Goal: Task Accomplishment & Management: Manage account settings

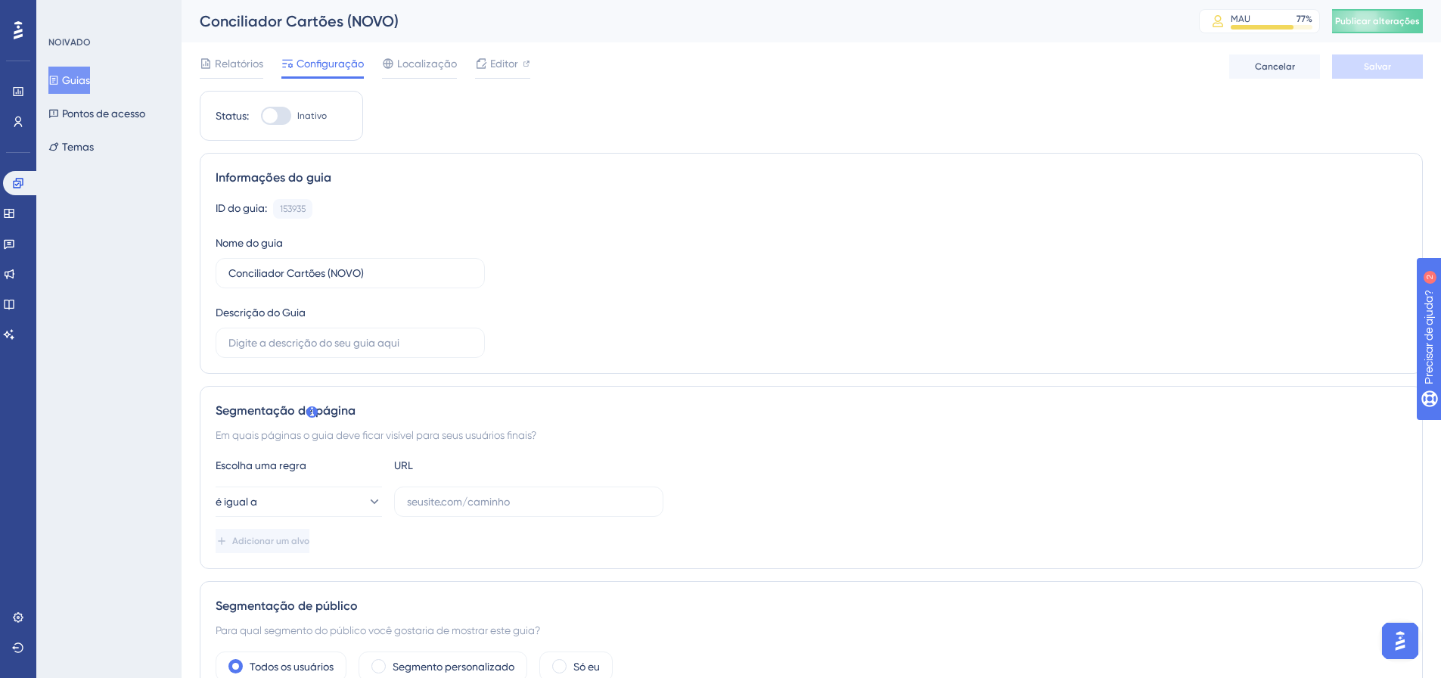
click at [90, 82] on button "Guias" at bounding box center [69, 80] width 42 height 27
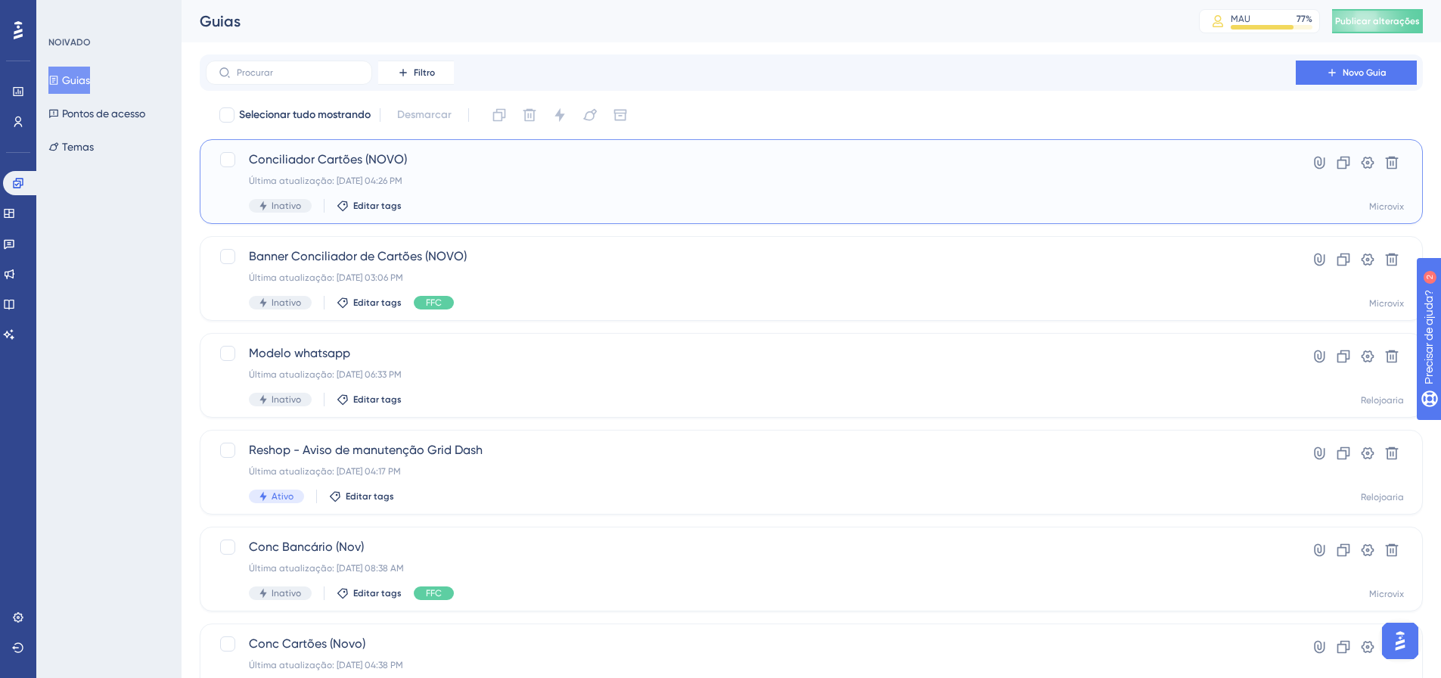
click at [631, 185] on div "Última atualização: 10 de out. de 2025 04:26 PM" at bounding box center [751, 181] width 1004 height 12
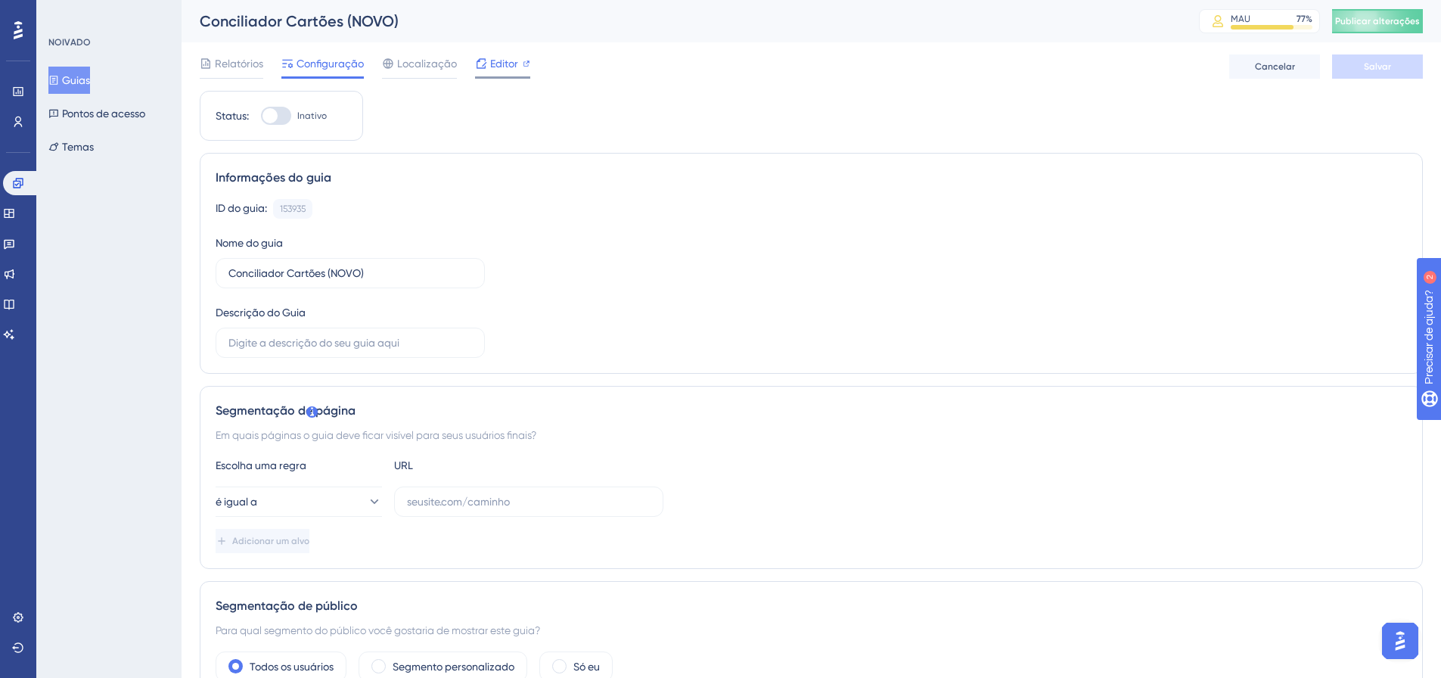
click at [502, 66] on font "Editor" at bounding box center [504, 63] width 28 height 12
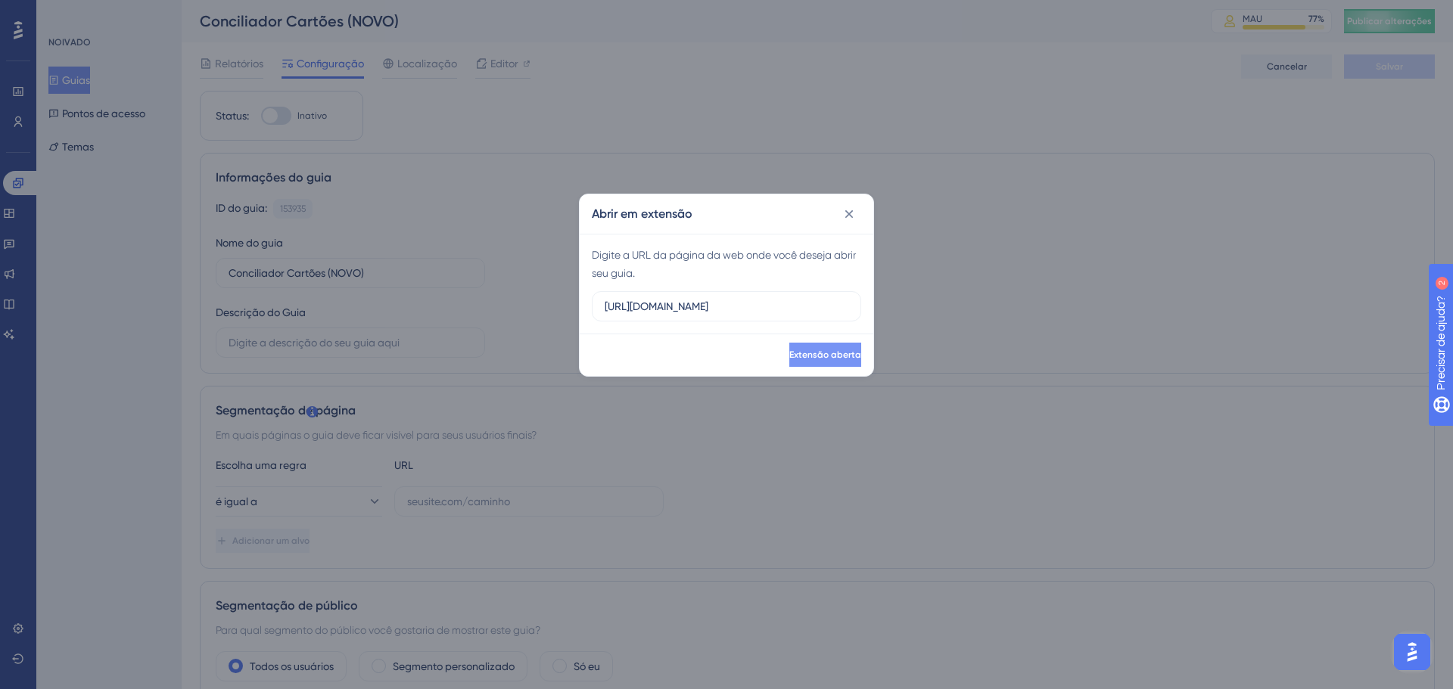
click at [804, 353] on font "Extensão aberta" at bounding box center [825, 355] width 72 height 11
click at [816, 350] on font "Extensão aberta" at bounding box center [825, 355] width 72 height 11
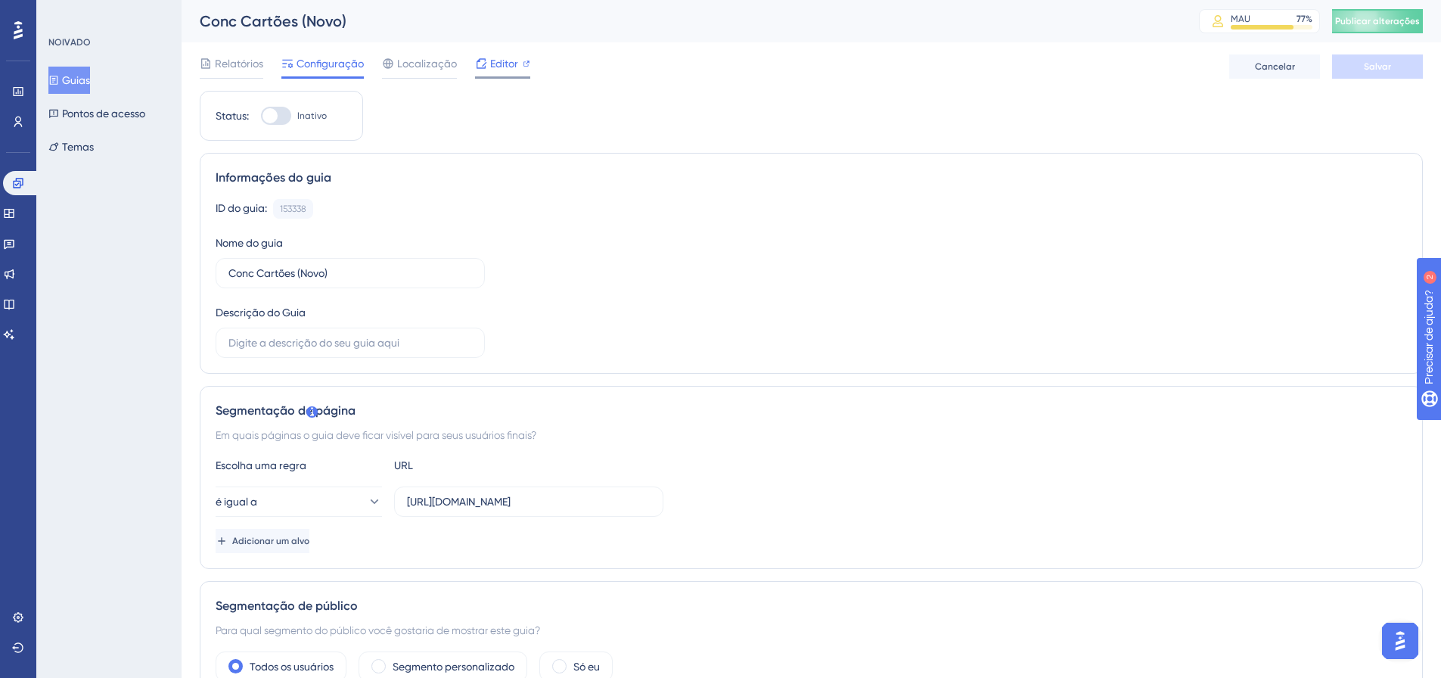
click at [506, 70] on span "Editor" at bounding box center [504, 63] width 28 height 18
click at [66, 74] on button "Guias" at bounding box center [69, 80] width 42 height 27
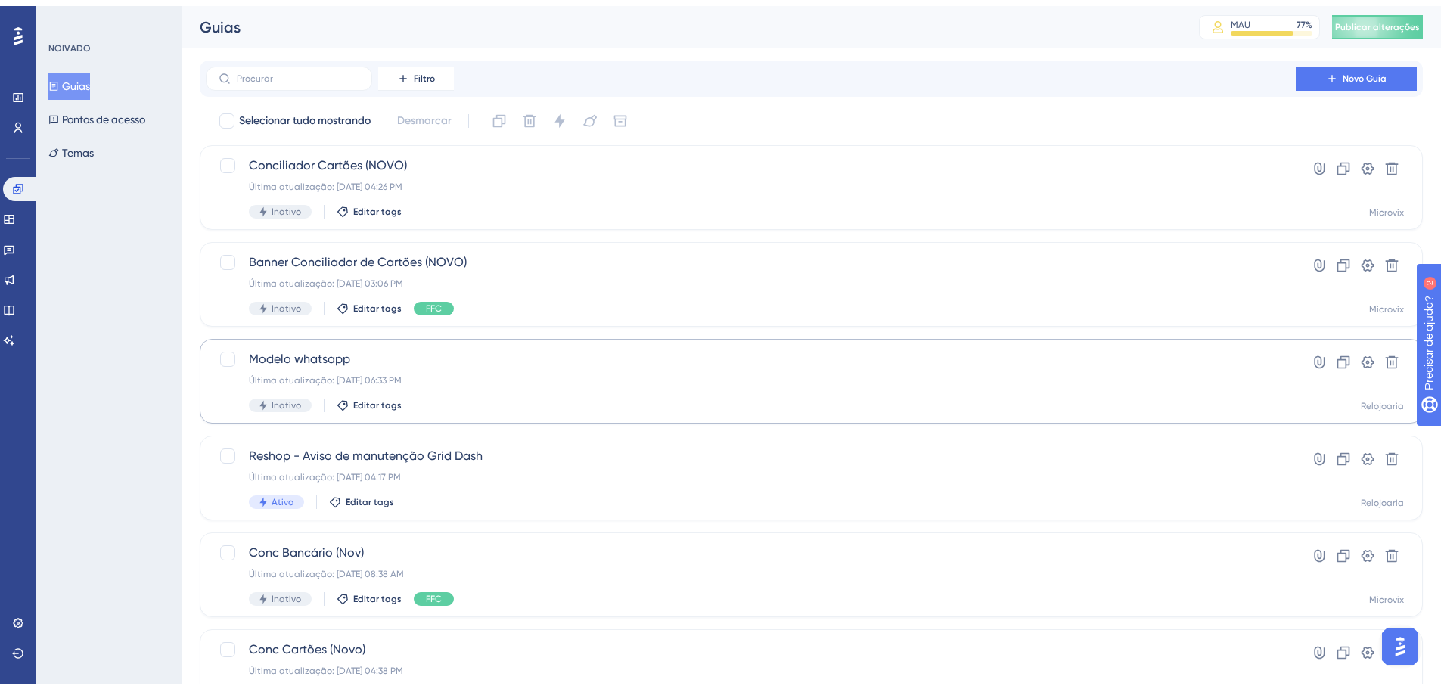
scroll to position [151, 0]
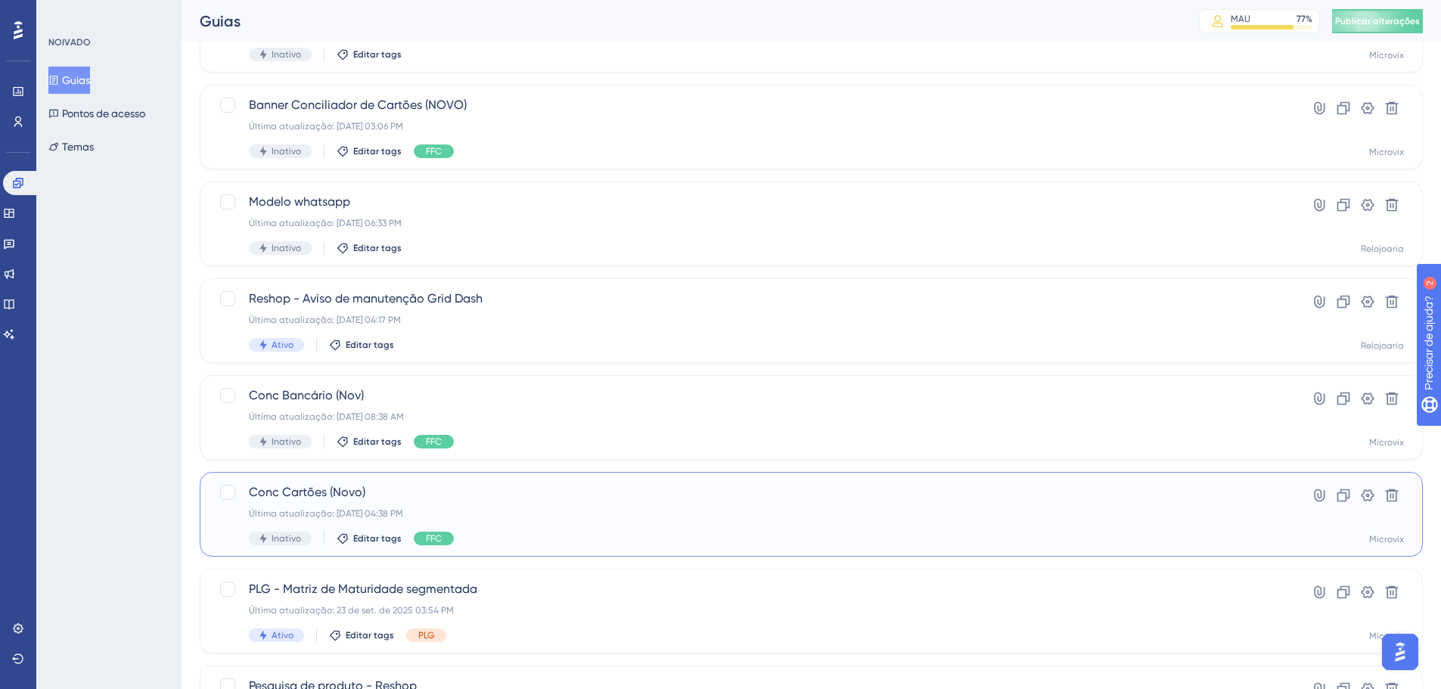
click at [754, 502] on div "Conc Cartões (Novo) Última atualização: 10 de out. de 2025 04:38 PM Inativo Edi…" at bounding box center [751, 514] width 1004 height 62
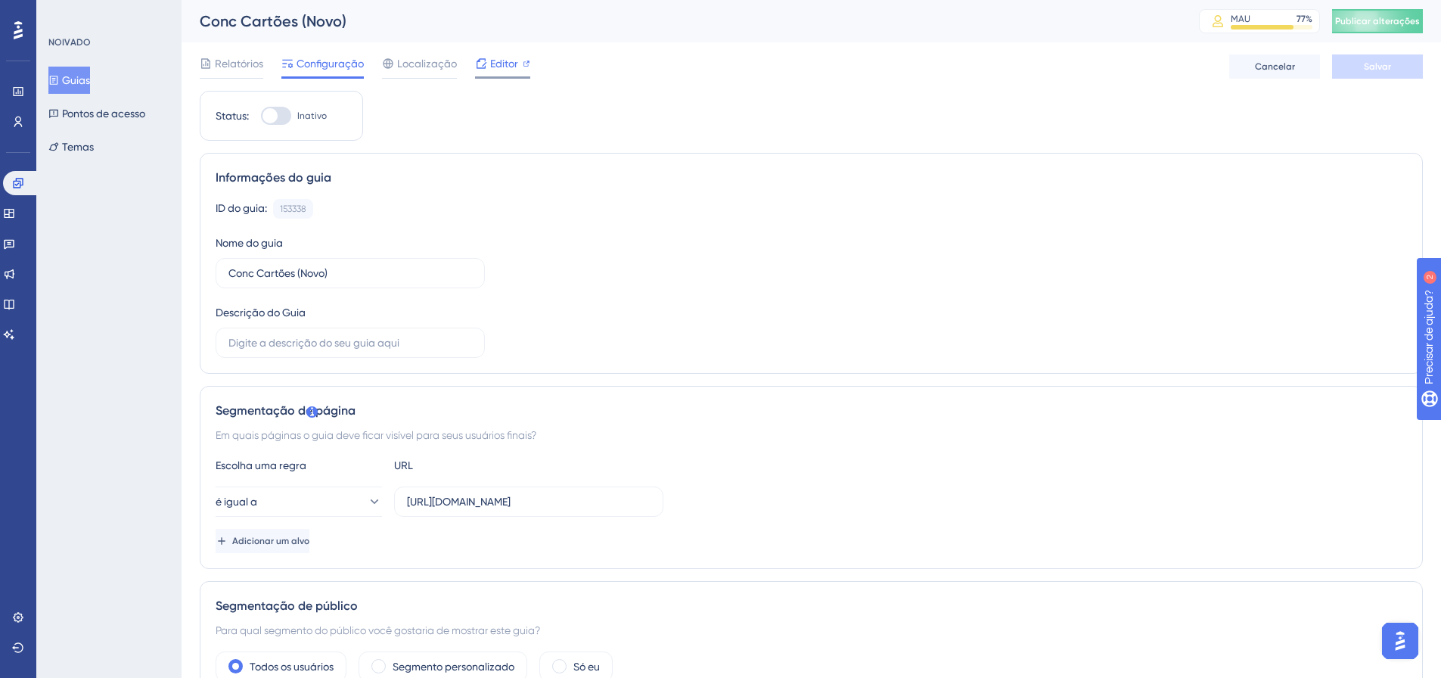
click at [516, 62] on font "Editor" at bounding box center [504, 63] width 28 height 12
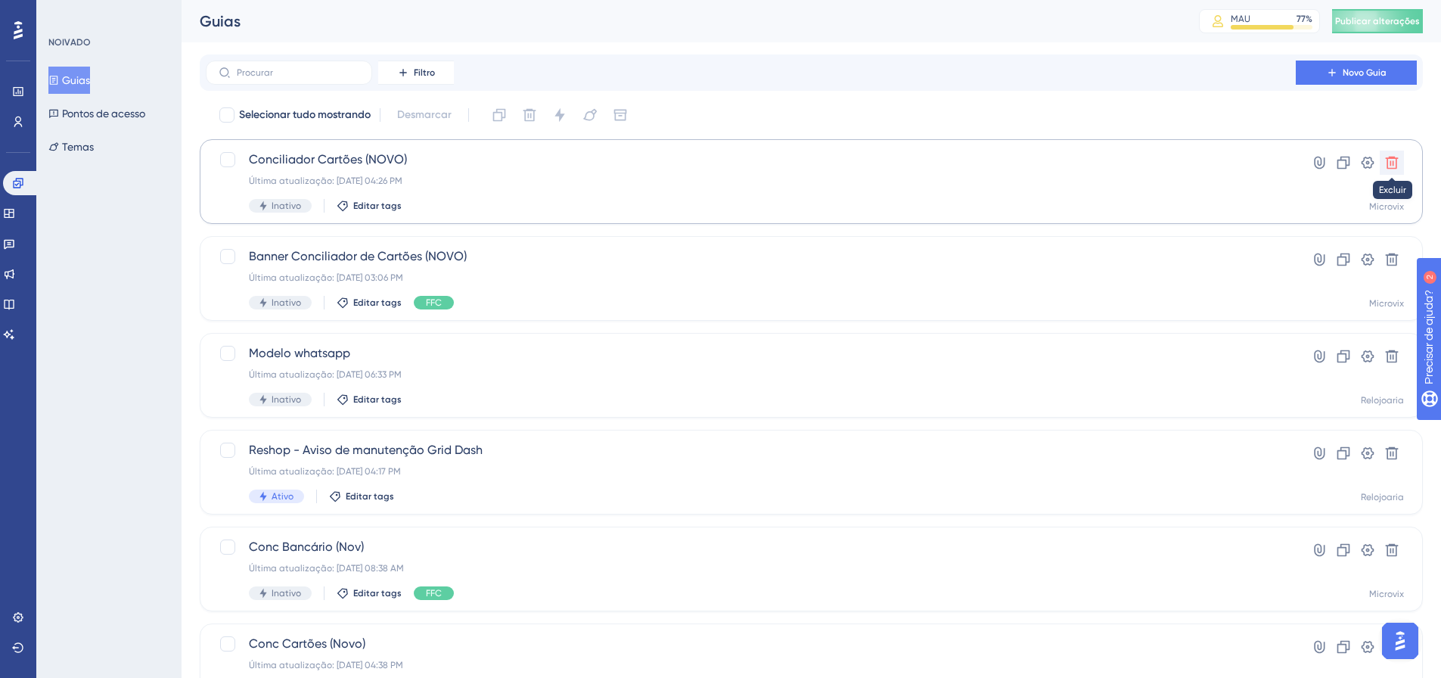
click at [1400, 162] on button at bounding box center [1392, 163] width 24 height 24
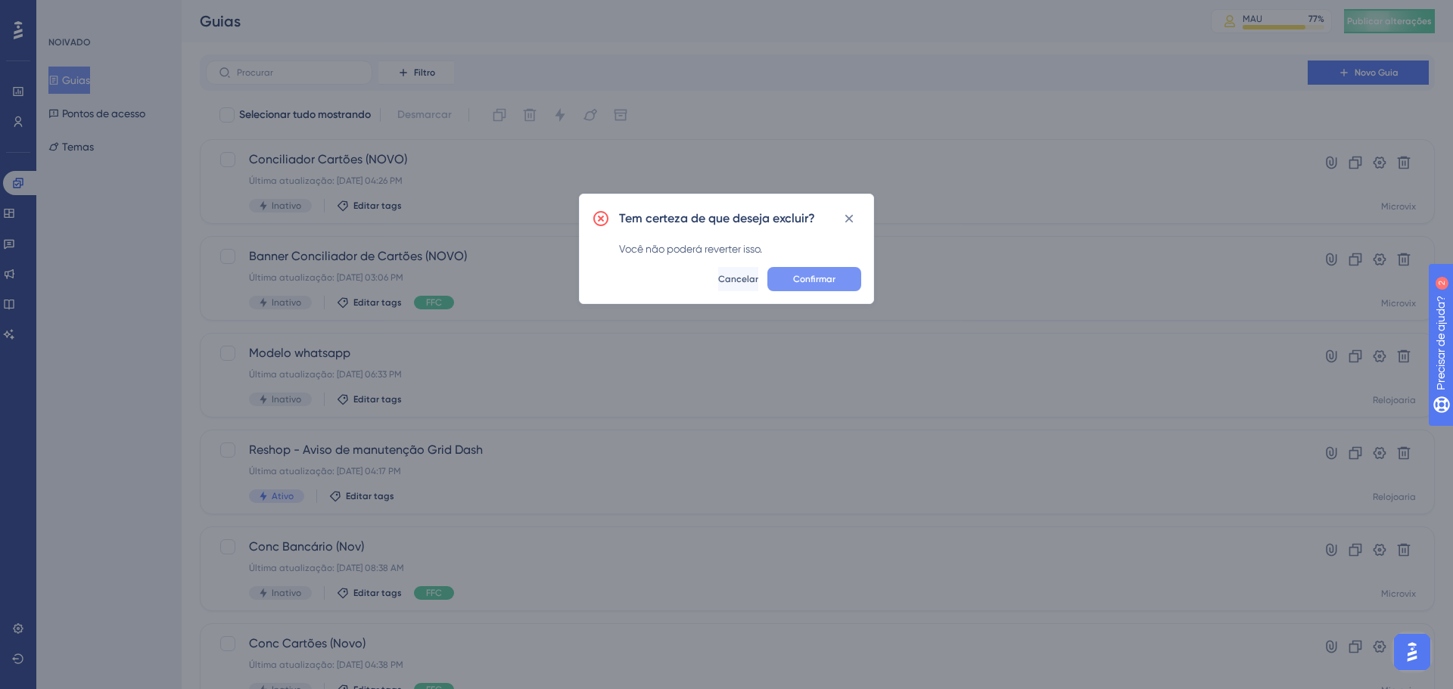
click at [813, 280] on font "Confirmar" at bounding box center [814, 279] width 42 height 11
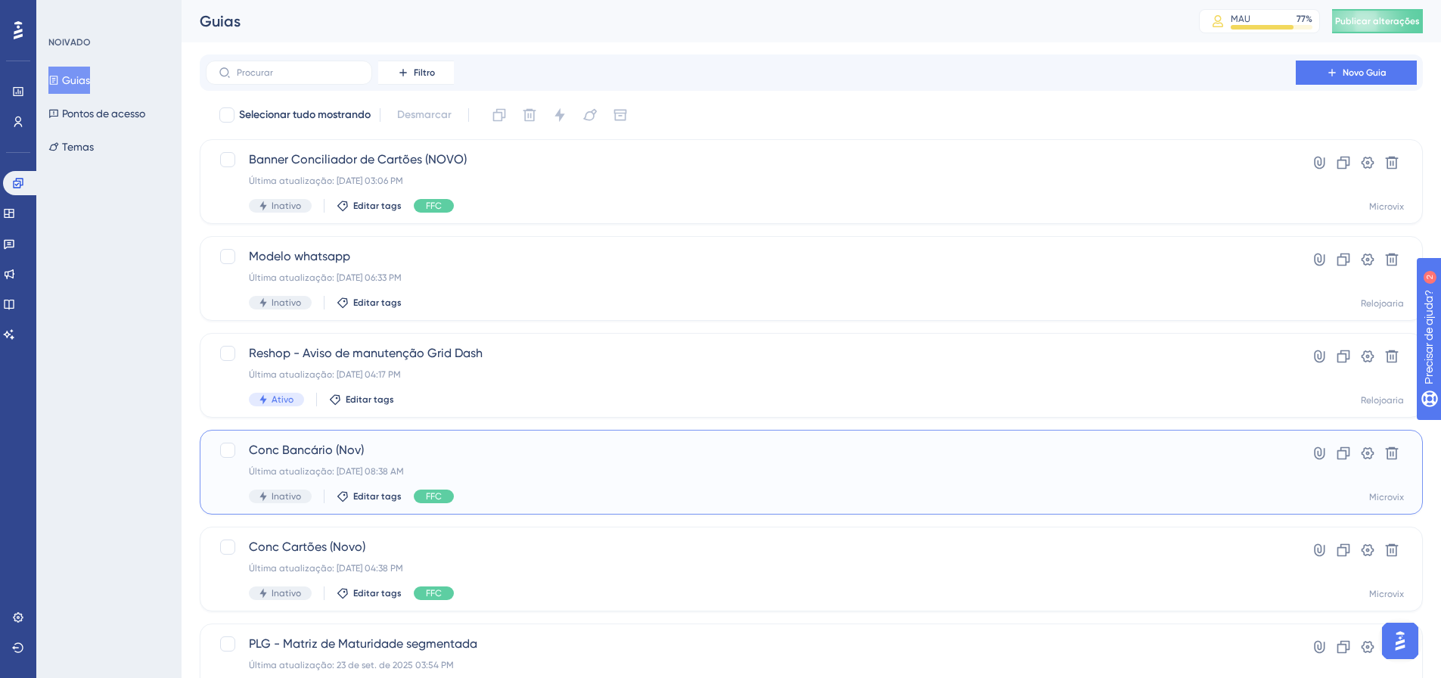
click at [773, 475] on div "Última atualização: 09 de out. de 2025 08:38 AM" at bounding box center [751, 471] width 1004 height 12
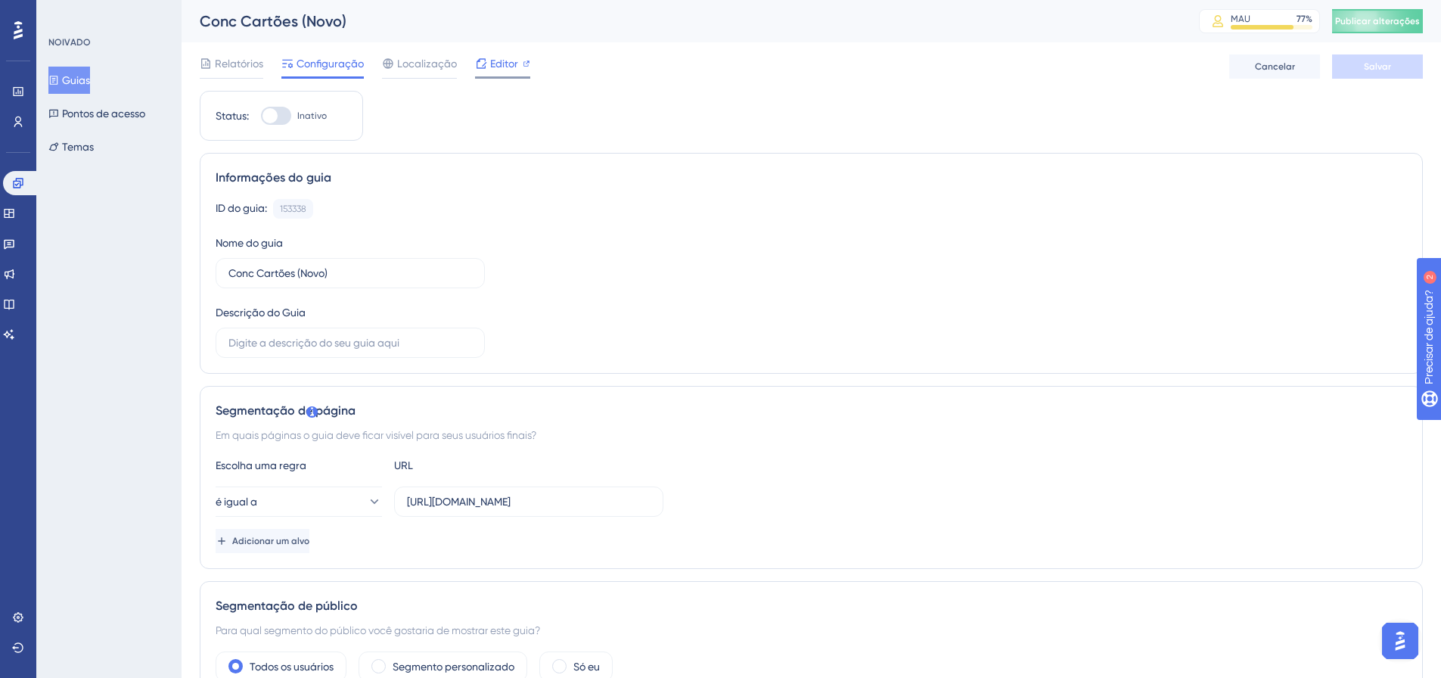
click at [505, 66] on font "Editor" at bounding box center [504, 63] width 28 height 12
